Goal: Find specific page/section: Find specific page/section

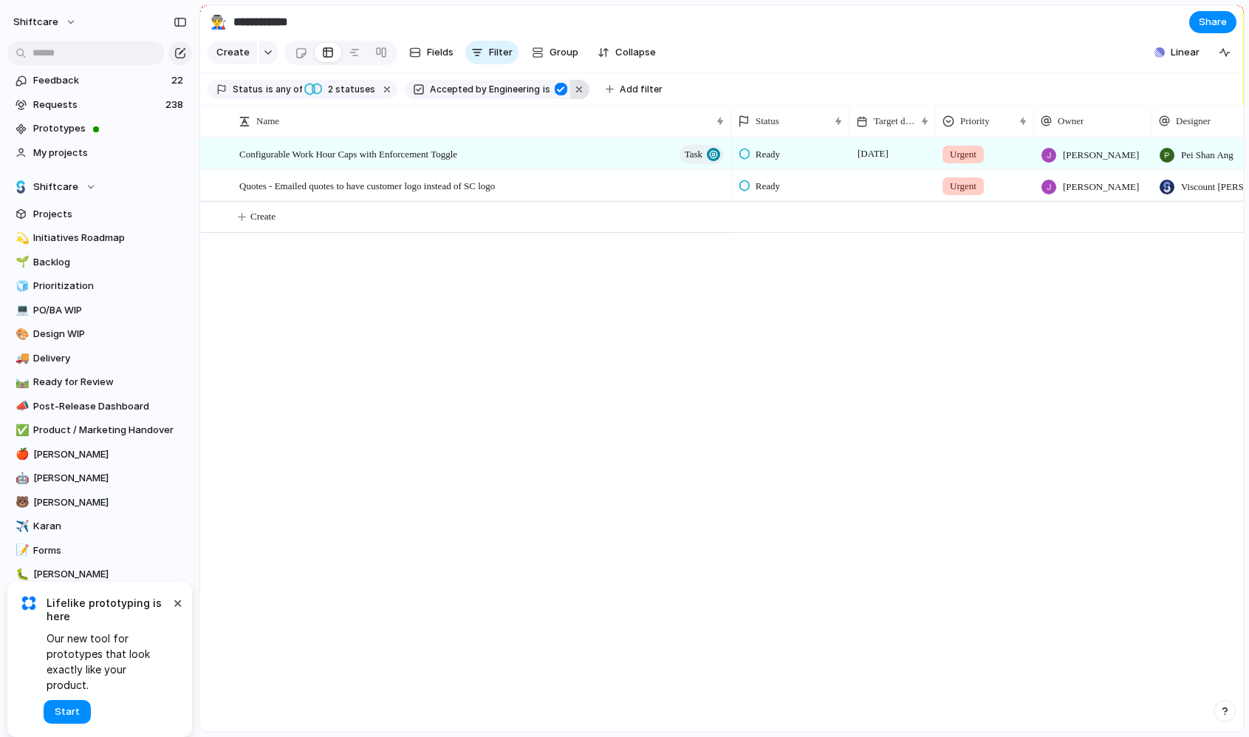
click at [570, 86] on button "button" at bounding box center [579, 89] width 19 height 19
